Goal: Task Accomplishment & Management: Manage account settings

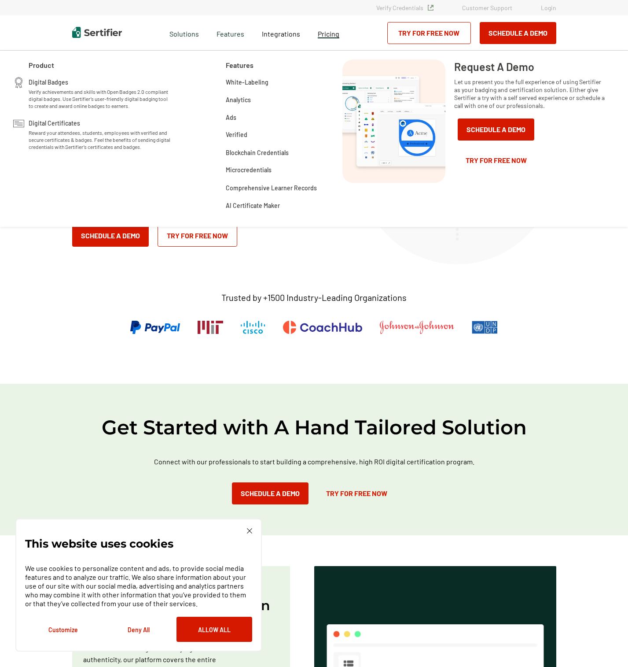
click at [330, 33] on span "Pricing" at bounding box center [329, 34] width 22 height 8
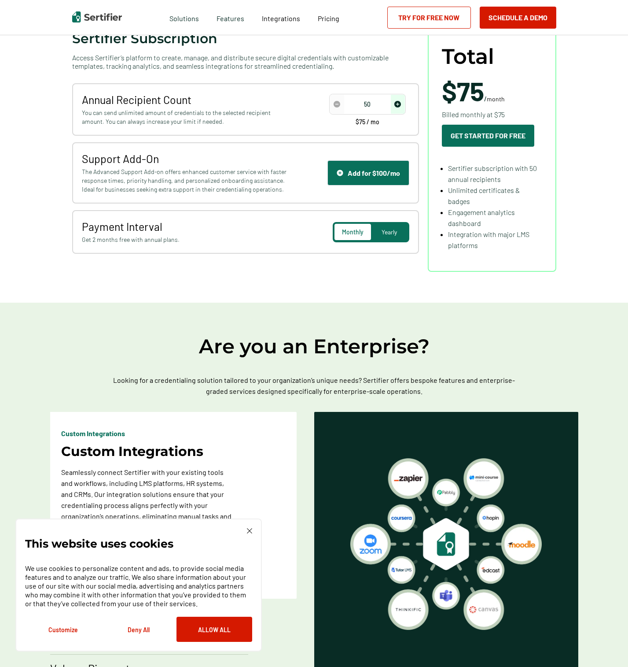
scroll to position [132, 0]
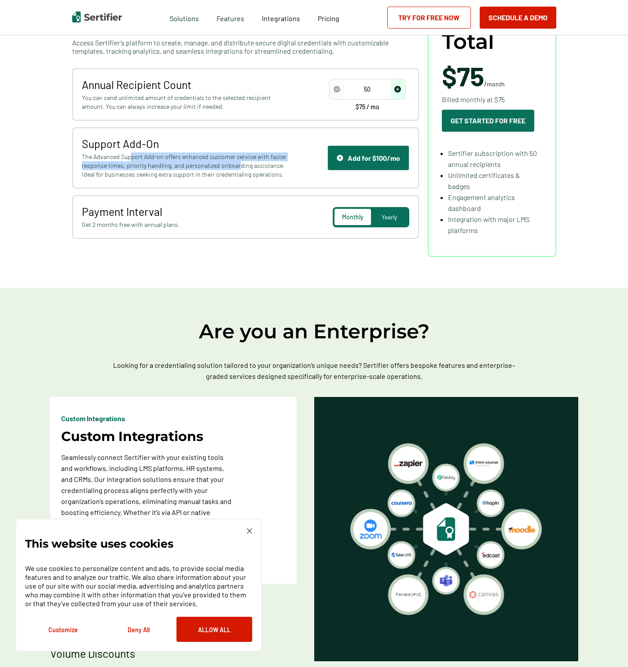
drag, startPoint x: 131, startPoint y: 154, endPoint x: 237, endPoint y: 161, distance: 106.4
click at [237, 161] on span "The Advanced Support Add-on offers enhanced customer service with faster respon…" at bounding box center [185, 165] width 207 height 26
click at [214, 173] on span "The Advanced Support Add-on offers enhanced customer service with faster respon…" at bounding box center [185, 165] width 207 height 26
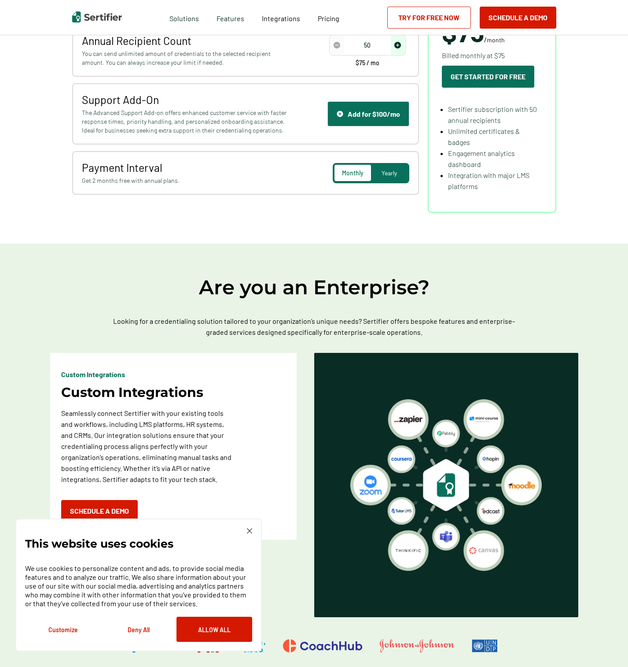
scroll to position [88, 0]
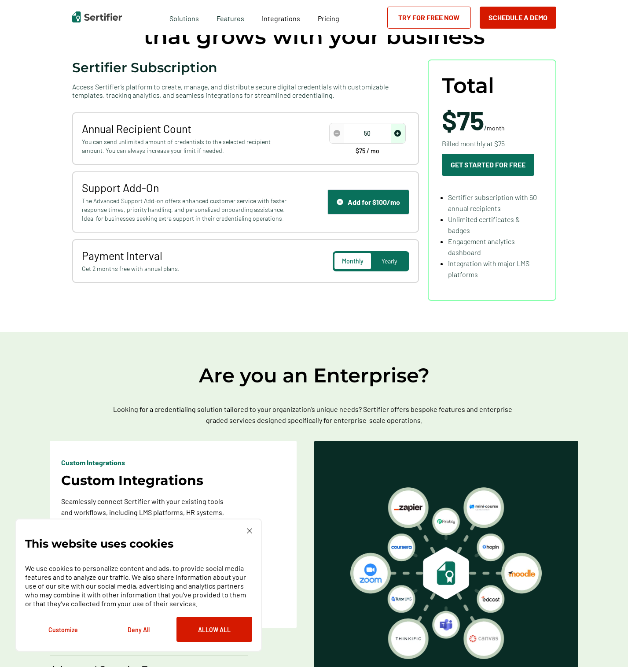
click at [391, 255] on div "Yearly" at bounding box center [389, 261] width 37 height 16
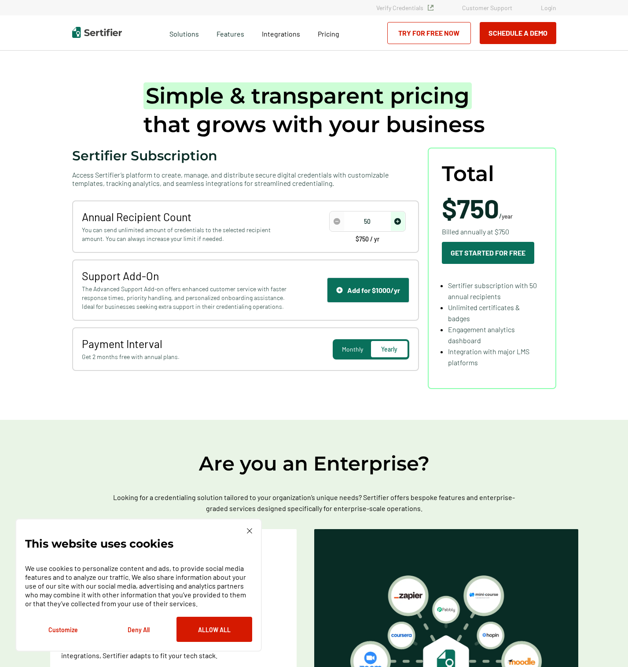
click at [546, 8] on link "Login" at bounding box center [548, 7] width 15 height 7
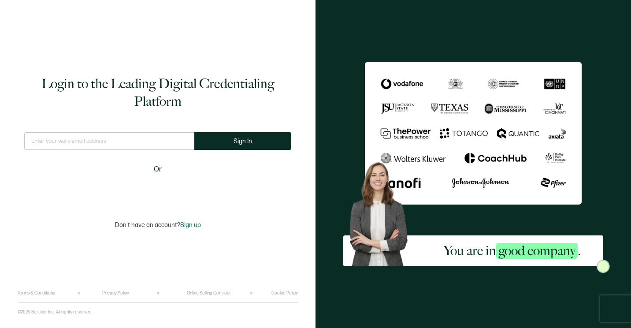
click at [67, 139] on input "text" at bounding box center [109, 141] width 170 height 18
type input "[EMAIL_ADDRESS][DOMAIN_NAME]"
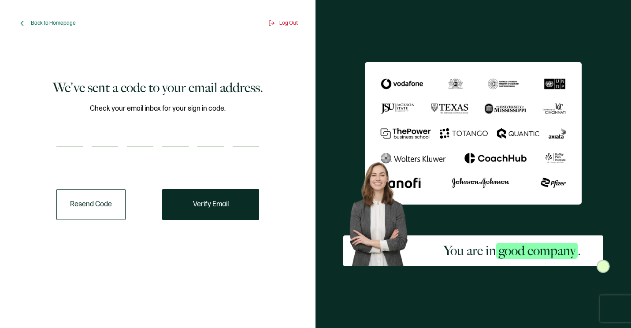
click at [63, 134] on input "number" at bounding box center [69, 138] width 26 height 18
type input "7"
type input "1"
type input "9"
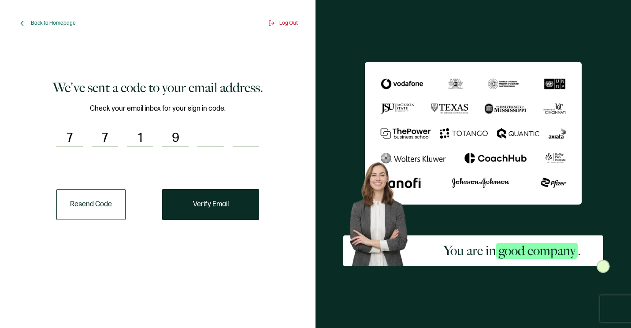
type input "1"
type input "6"
